Goal: Find specific page/section

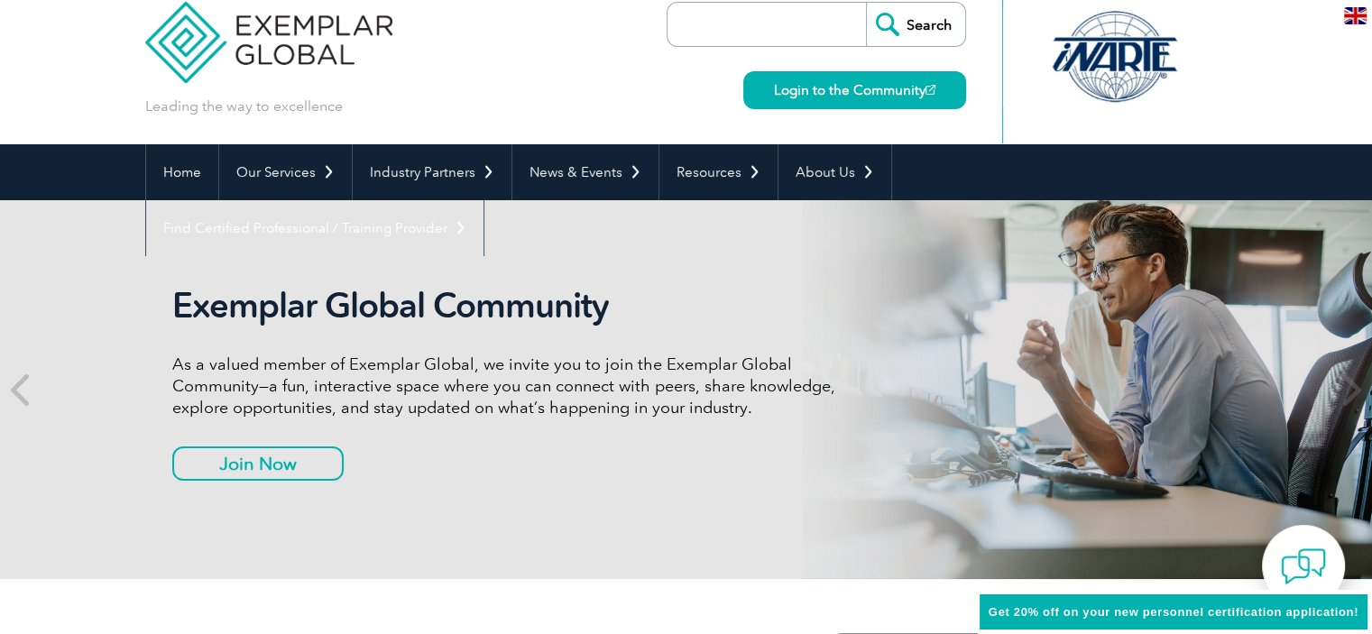
scroll to position [451, 0]
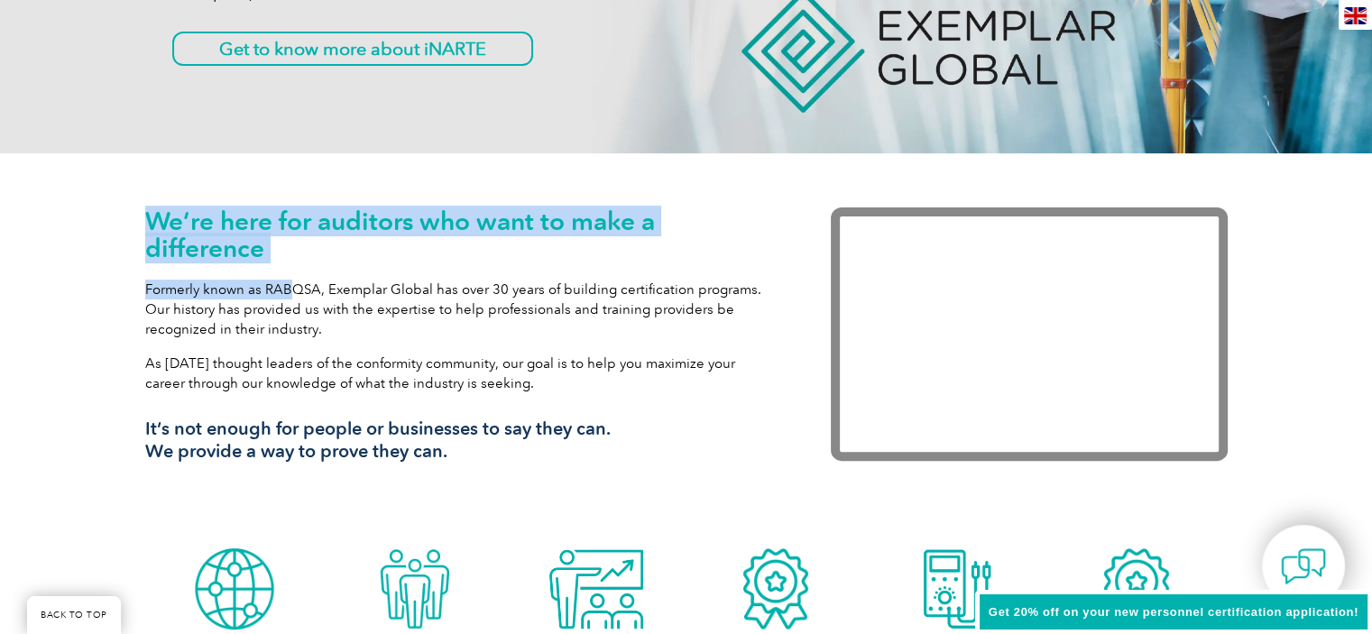
drag, startPoint x: 148, startPoint y: 217, endPoint x: 286, endPoint y: 272, distance: 148.5
click at [286, 272] on div "We’re here for auditors who want to make a difference Formerly known as RABQSA,…" at bounding box center [460, 341] width 631 height 269
click at [303, 253] on h1 "We’re here for auditors who want to make a difference" at bounding box center [460, 234] width 631 height 54
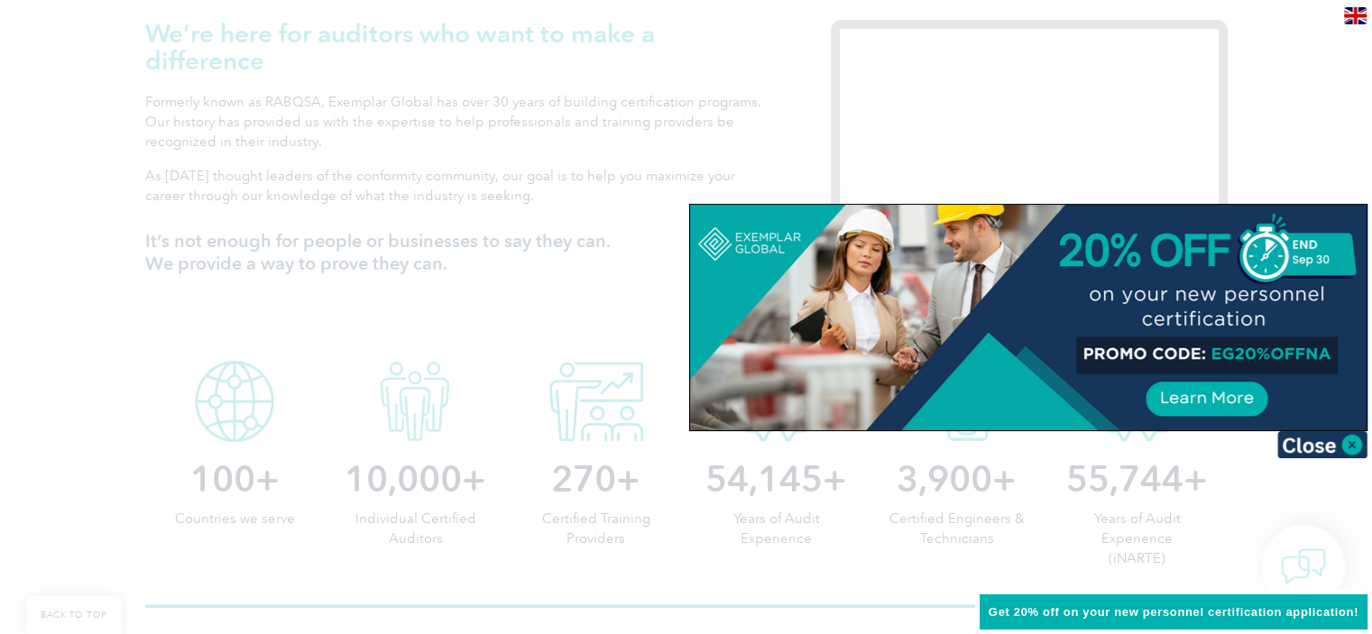
scroll to position [601, 0]
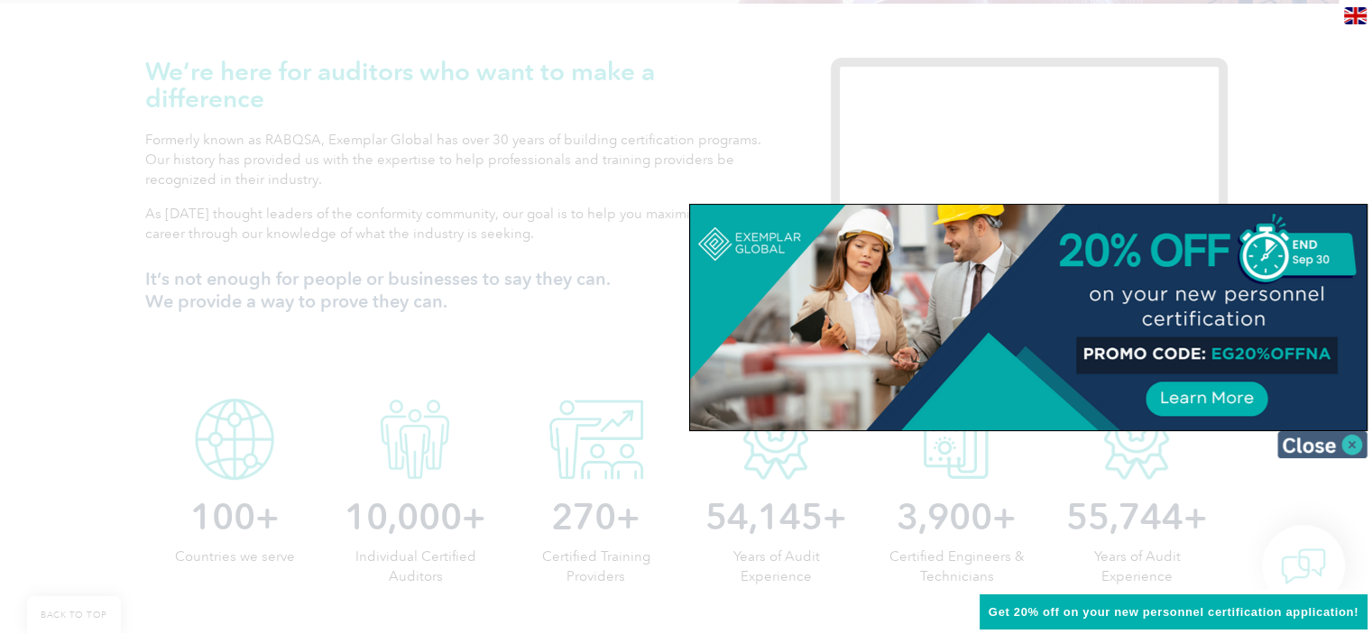
click at [1354, 443] on img at bounding box center [1322, 444] width 90 height 27
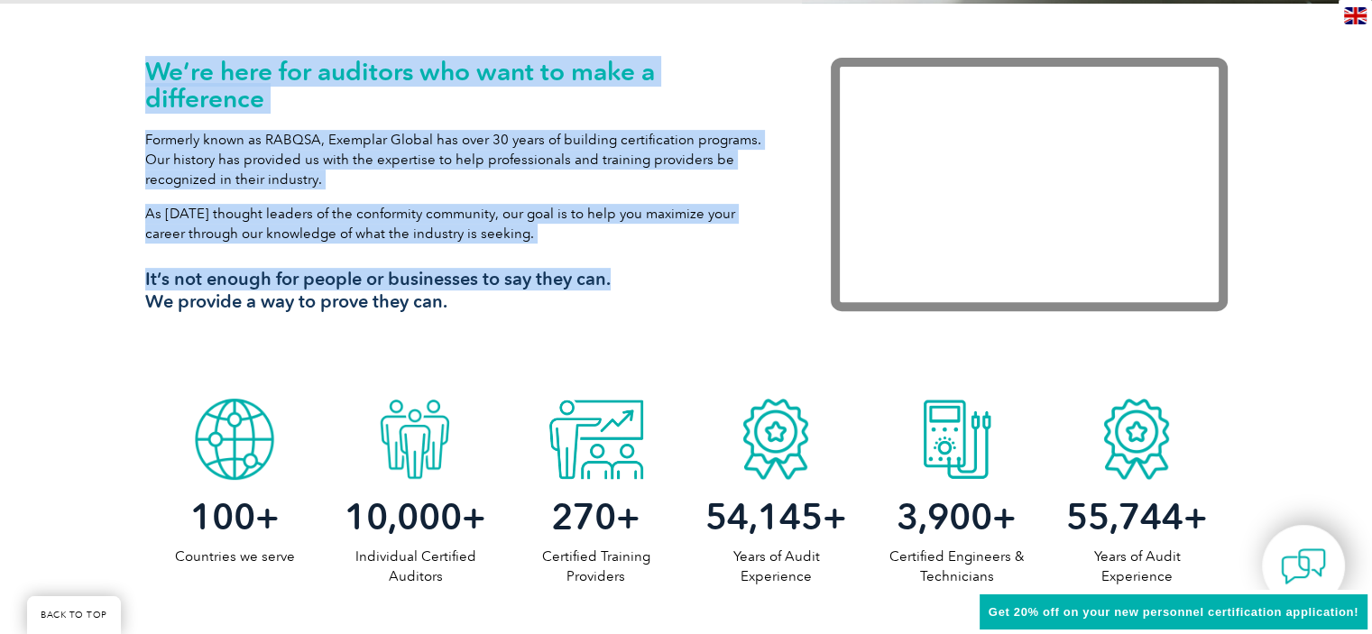
drag, startPoint x: 150, startPoint y: 65, endPoint x: 656, endPoint y: 273, distance: 547.1
click at [656, 273] on div "We’re here for auditors who want to make a difference Formerly known as RABQSA,…" at bounding box center [460, 192] width 631 height 269
click at [409, 256] on div "We’re here for auditors who want to make a difference Formerly known as RABQSA,…" at bounding box center [460, 192] width 631 height 269
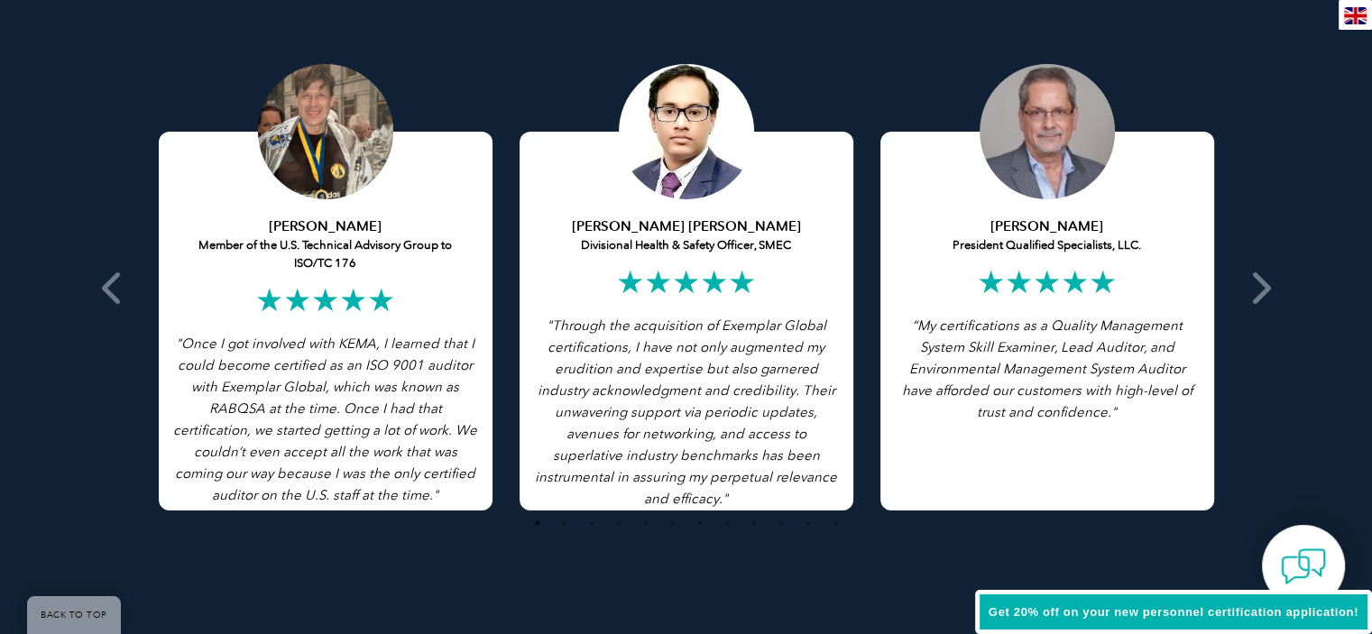
scroll to position [3457, 0]
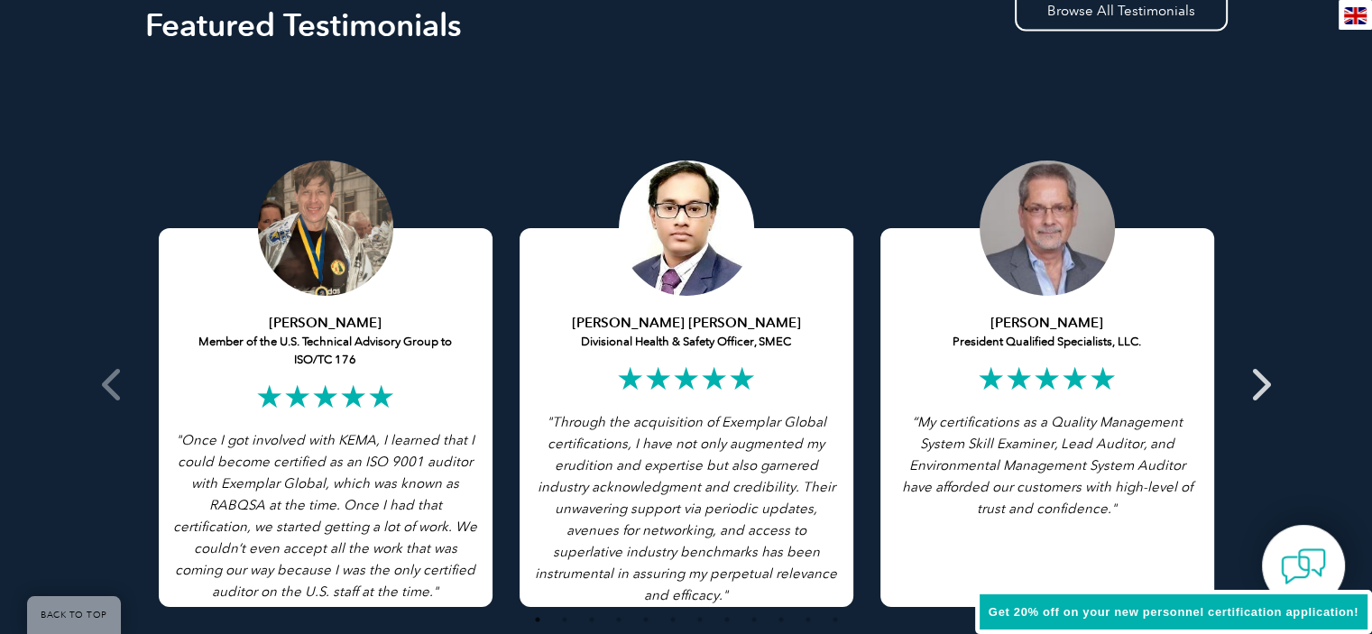
click at [1273, 385] on span at bounding box center [1259, 384] width 44 height 627
click at [1263, 384] on icon at bounding box center [1259, 384] width 23 height 0
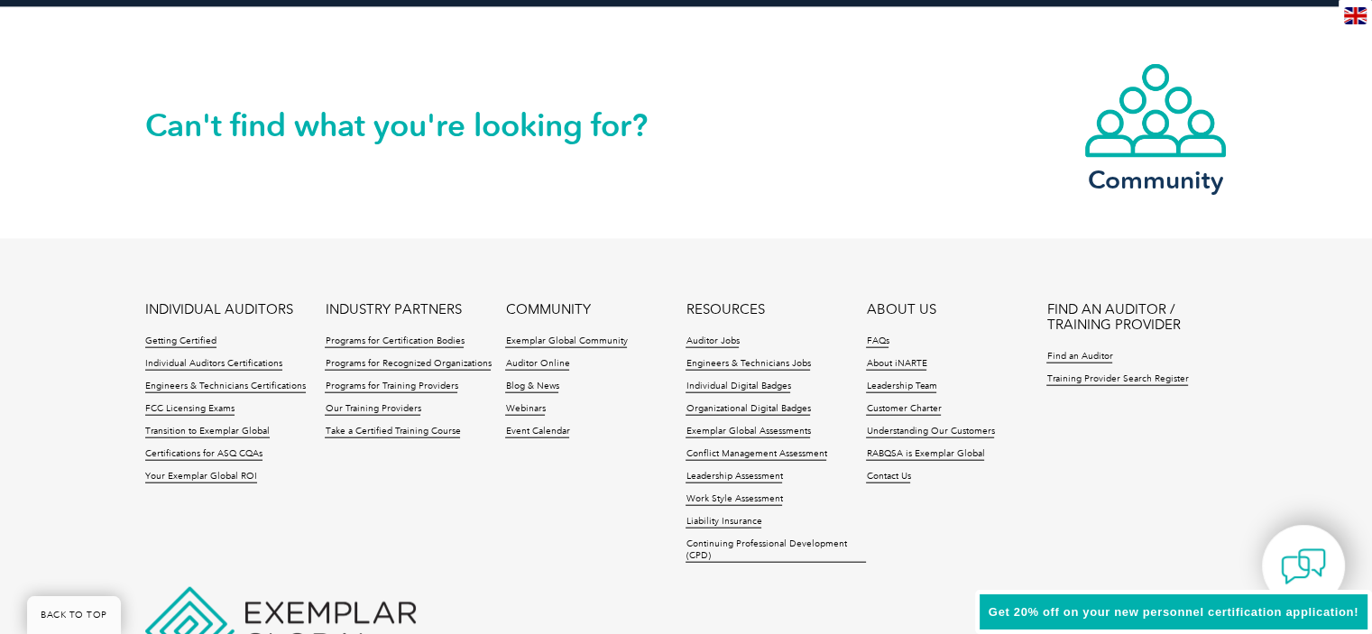
scroll to position [4156, 0]
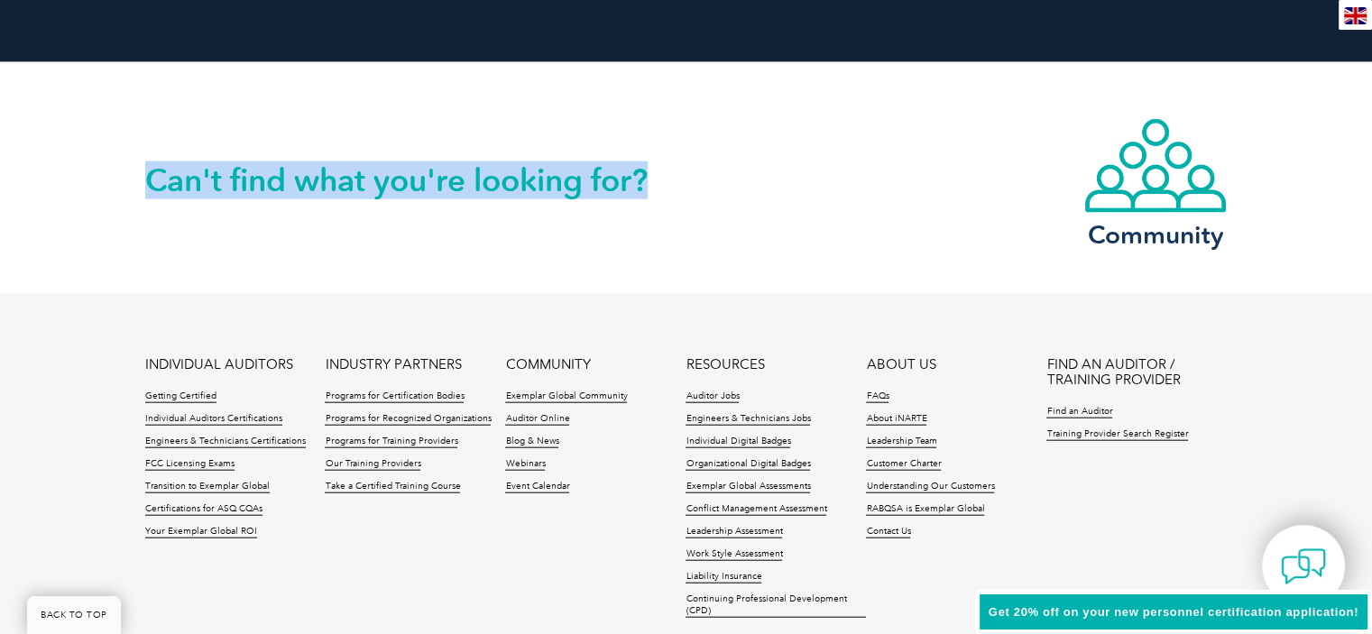
drag, startPoint x: 142, startPoint y: 172, endPoint x: 660, endPoint y: 172, distance: 517.6
click at [660, 172] on div "Can't find what you're looking for? Community" at bounding box center [686, 178] width 1372 height 232
click at [660, 172] on h2 "Can't find what you're looking for?" at bounding box center [415, 180] width 541 height 29
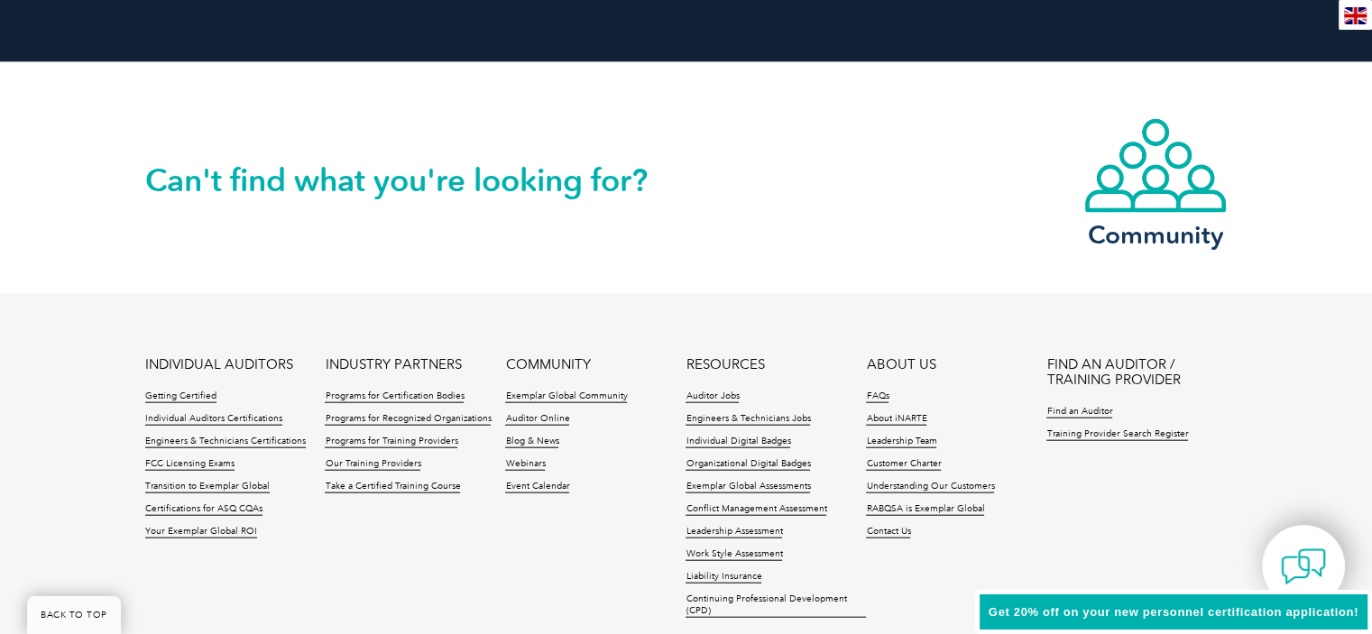
drag, startPoint x: 150, startPoint y: 182, endPoint x: 694, endPoint y: 182, distance: 544.7
click at [694, 182] on div "Can't find what you're looking for? Community" at bounding box center [686, 178] width 1082 height 231
drag, startPoint x: 144, startPoint y: 182, endPoint x: 714, endPoint y: 199, distance: 570.2
click at [714, 199] on div "Can't find what you're looking for? Community" at bounding box center [686, 178] width 1082 height 231
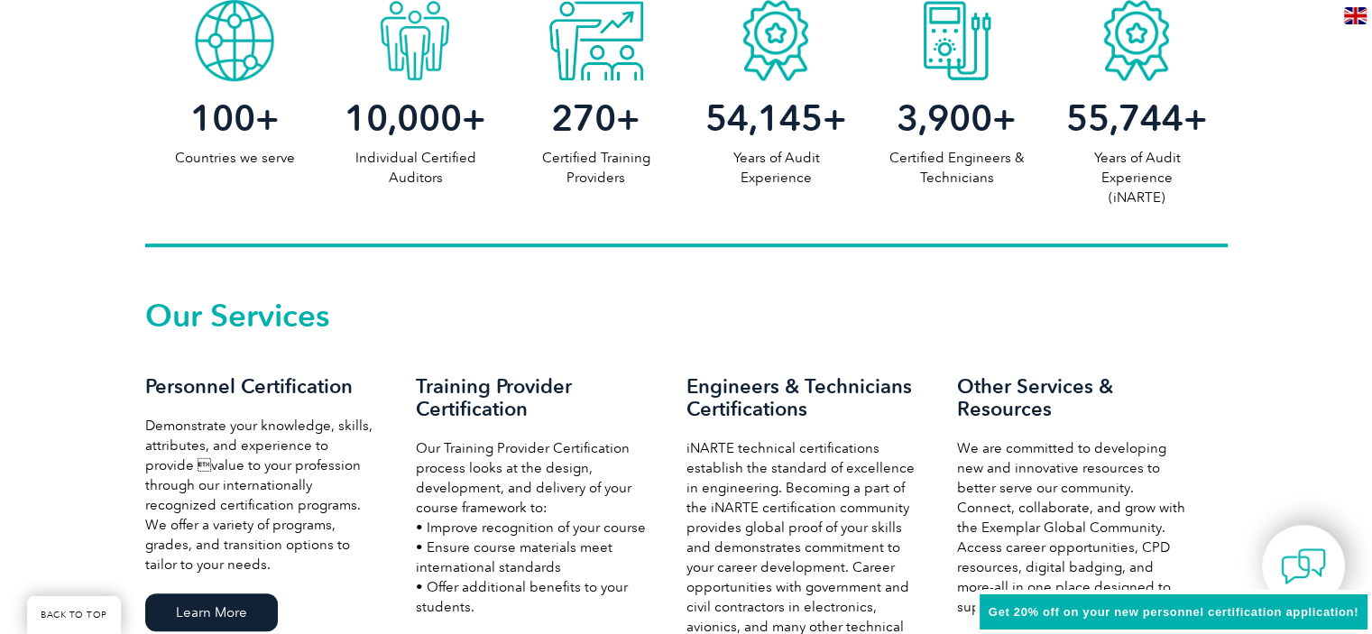
scroll to position [0, 0]
